Goal: Task Accomplishment & Management: Manage account settings

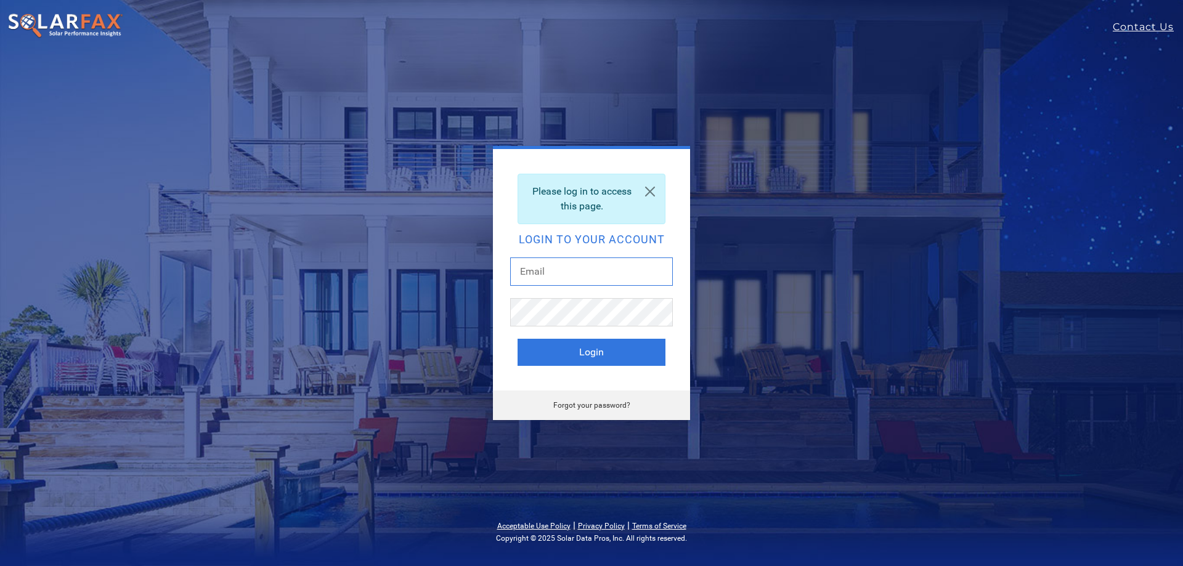
click at [565, 271] on input "text" at bounding box center [591, 272] width 163 height 28
click at [542, 271] on input "text" at bounding box center [591, 272] width 163 height 28
type input "hmanha@vitalenergysolar.com"
click at [518, 339] on button "Login" at bounding box center [592, 352] width 148 height 27
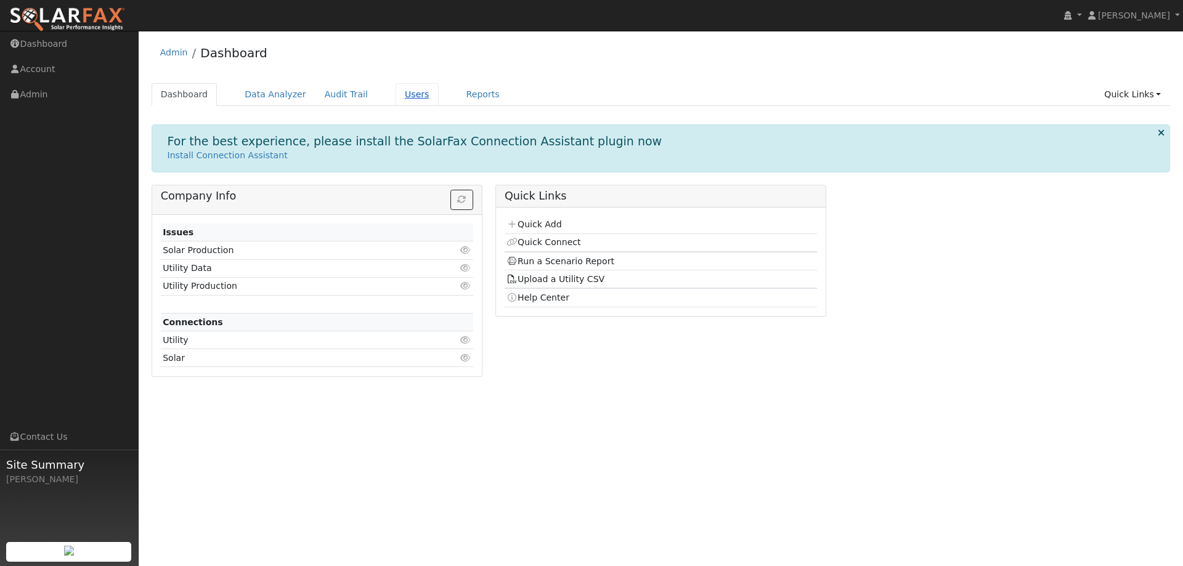
click at [396, 93] on link "Users" at bounding box center [417, 94] width 43 height 23
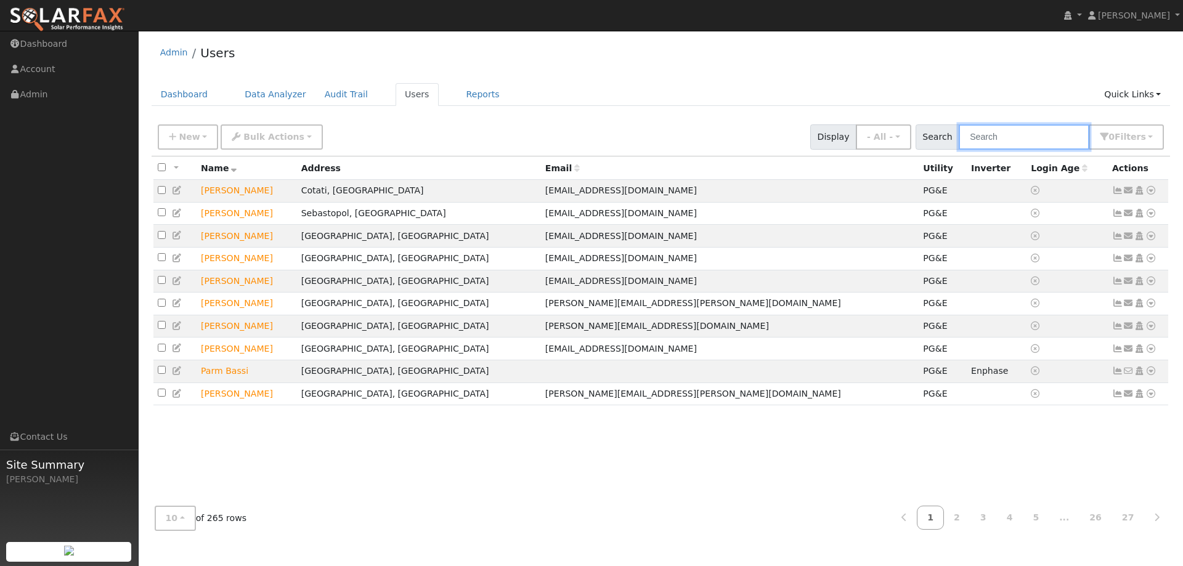
click at [1061, 144] on input "text" at bounding box center [1024, 136] width 131 height 25
type input "pota"
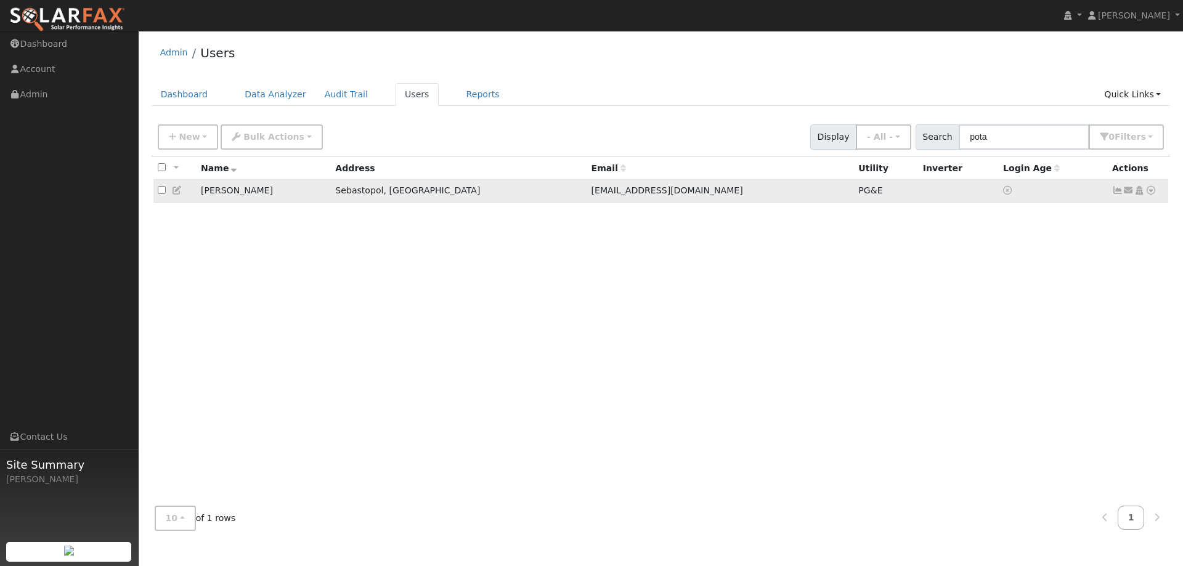
click at [1136, 194] on icon at bounding box center [1139, 190] width 11 height 9
